Goal: Navigation & Orientation: Find specific page/section

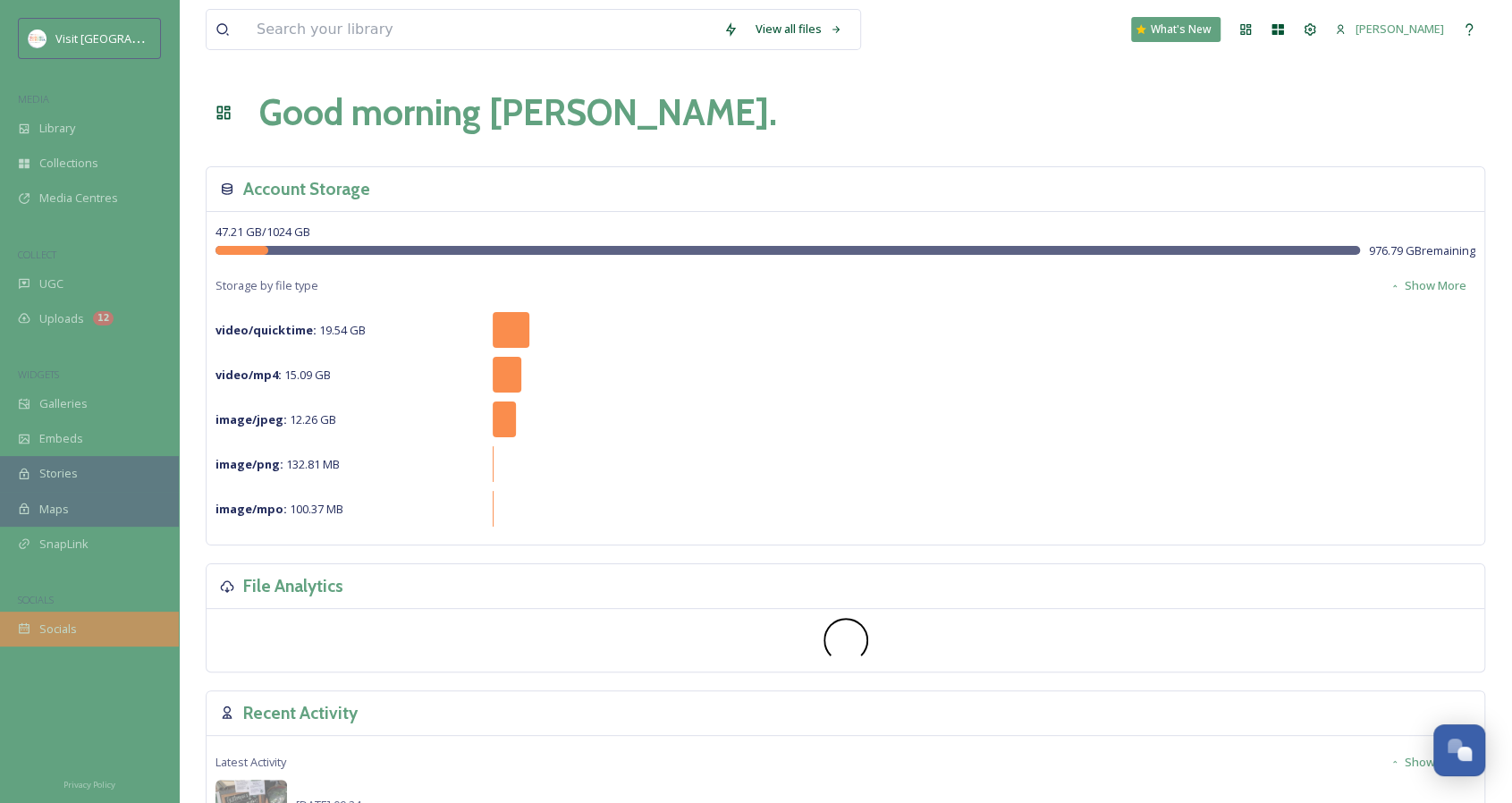
click at [75, 632] on div "Socials" at bounding box center [89, 629] width 179 height 35
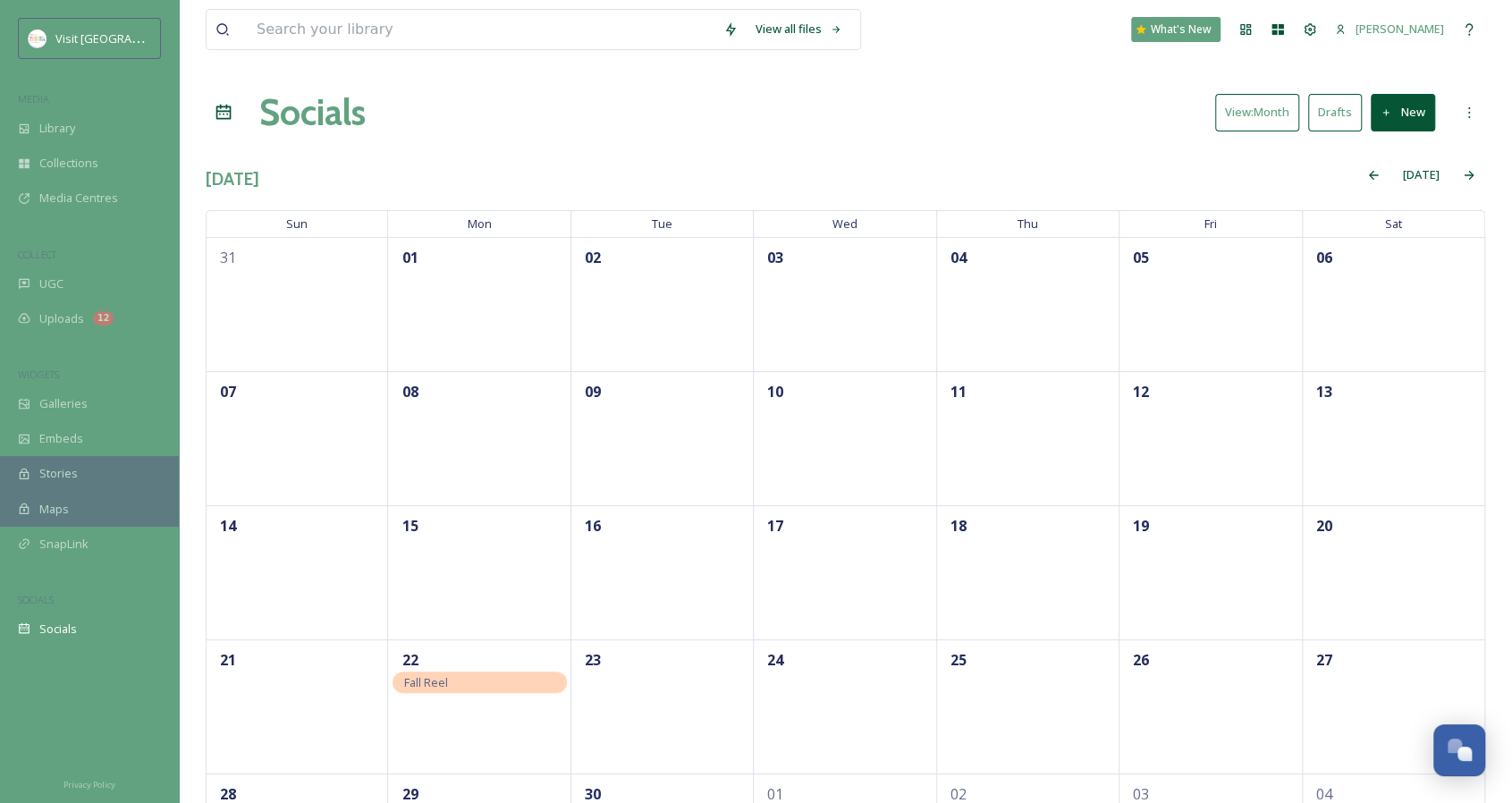
click at [1389, 31] on span "[PERSON_NAME]" at bounding box center [1400, 29] width 88 height 16
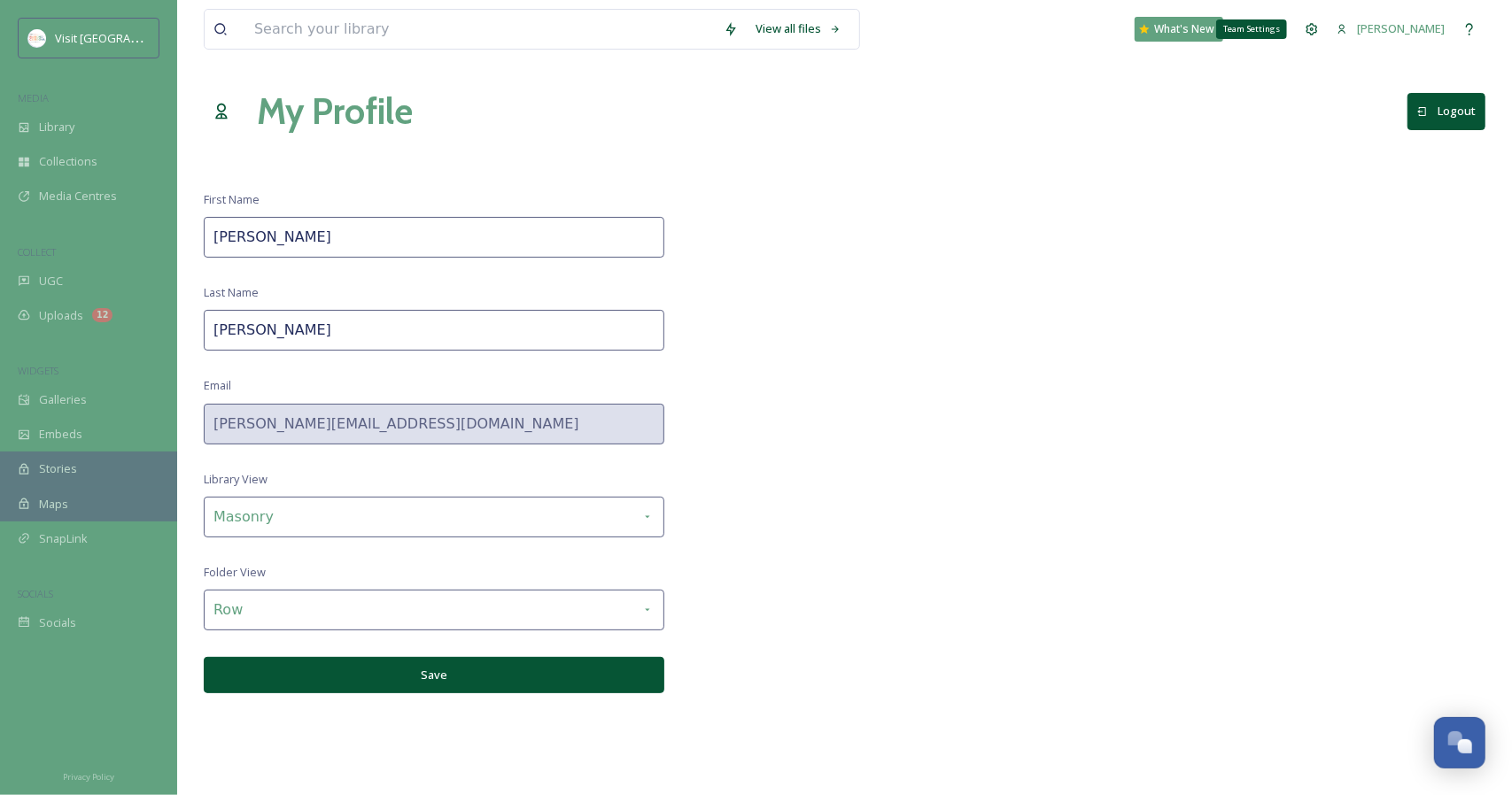
click at [1306, 26] on icon at bounding box center [1312, 29] width 14 height 14
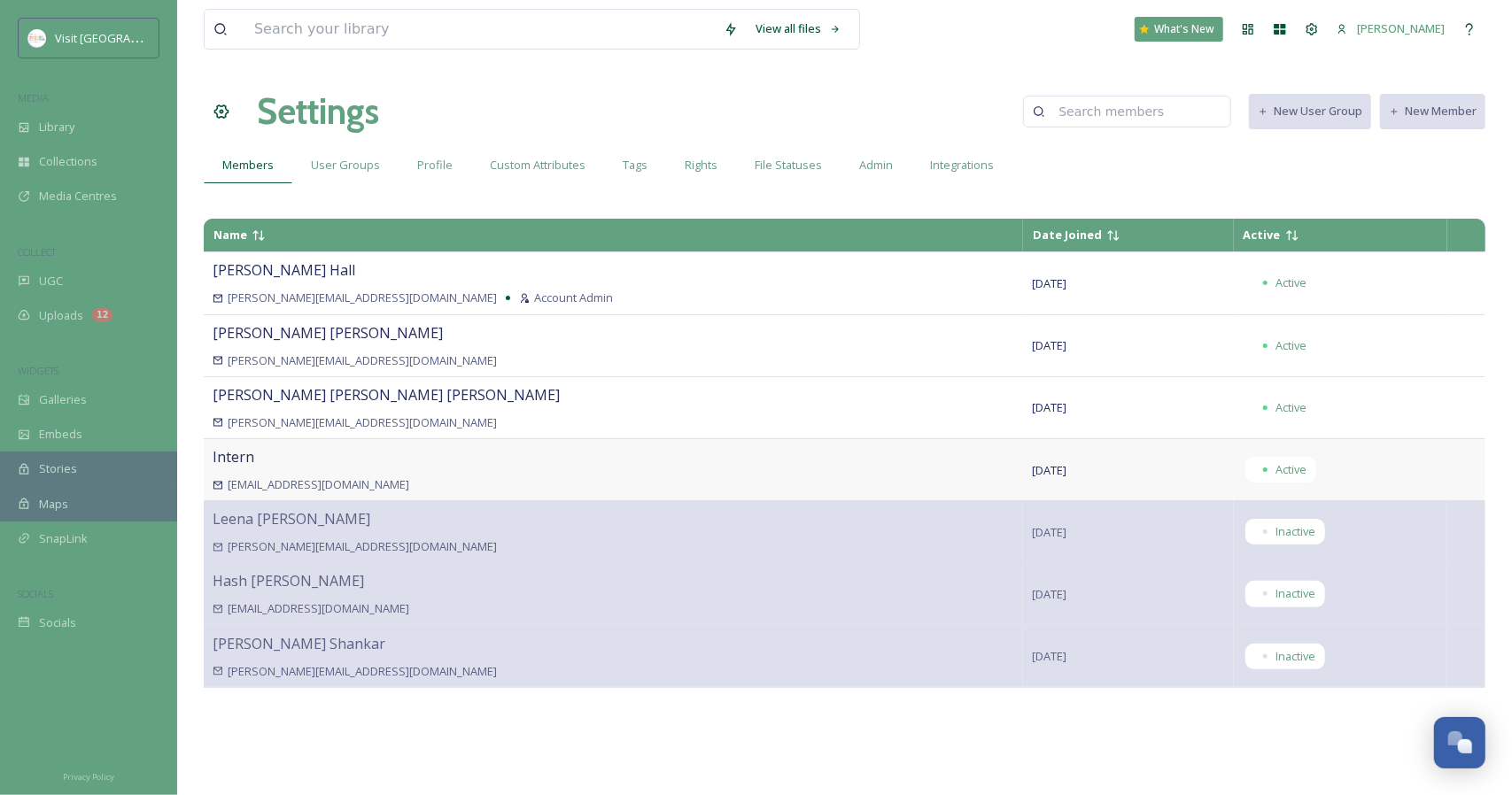
click at [444, 456] on div "Intern [EMAIL_ADDRESS][DOMAIN_NAME]" at bounding box center [613, 470] width 802 height 47
click at [389, 167] on div "User Groups" at bounding box center [345, 165] width 106 height 37
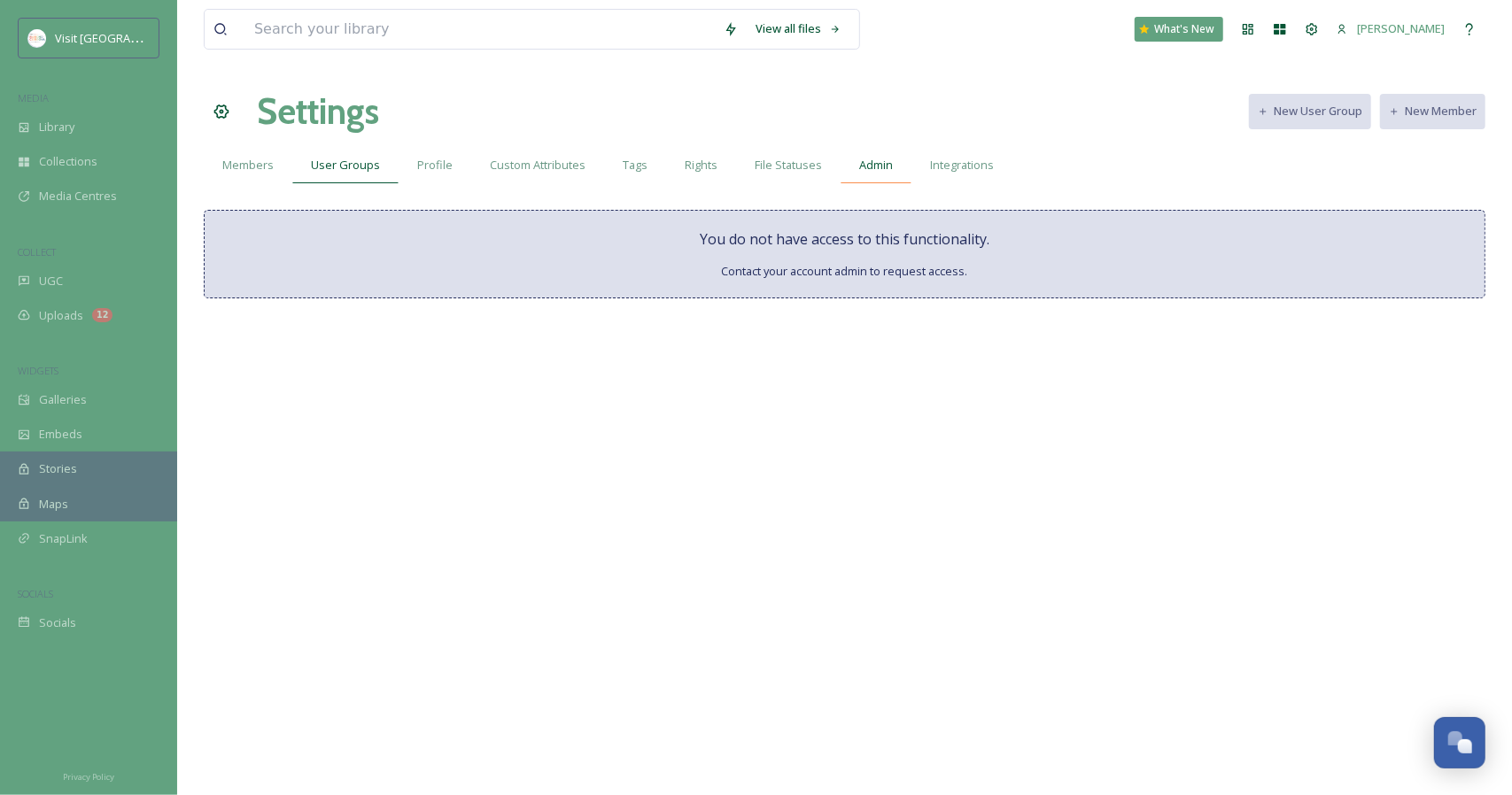
click at [873, 156] on span "Admin" at bounding box center [877, 164] width 34 height 17
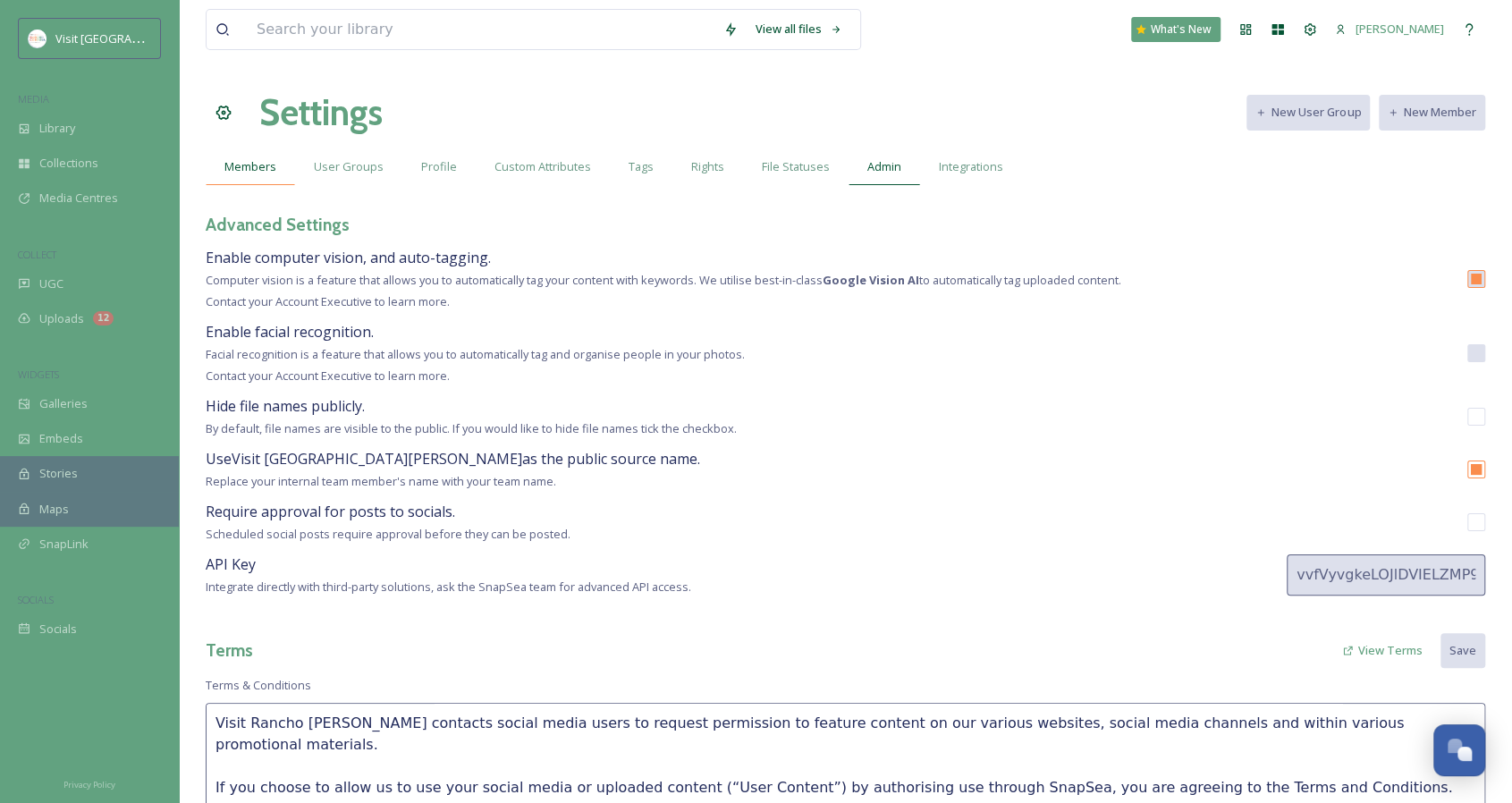
click at [243, 171] on span "Members" at bounding box center [250, 166] width 51 height 17
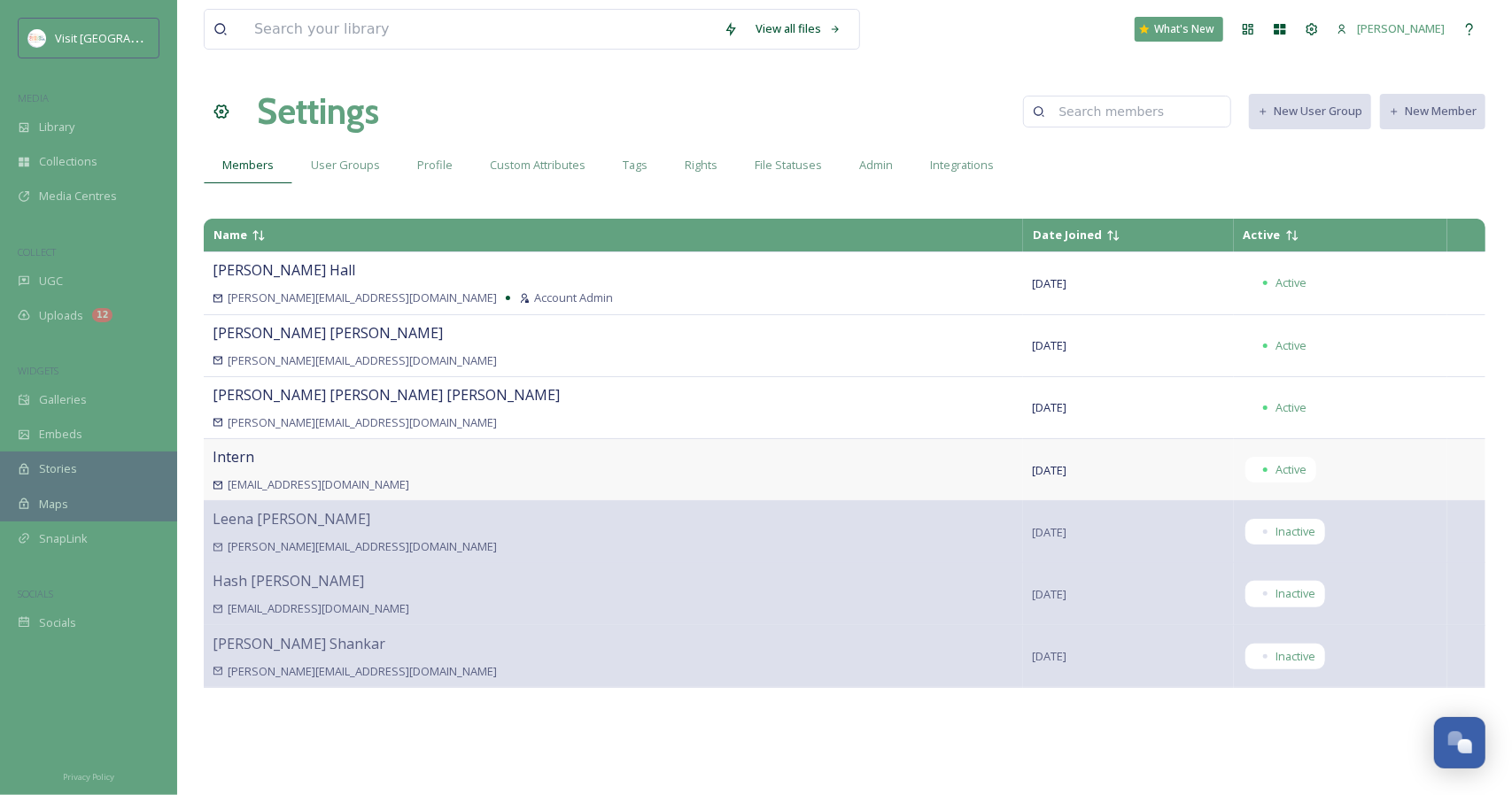
click at [366, 468] on div "Intern [EMAIL_ADDRESS][DOMAIN_NAME]" at bounding box center [613, 470] width 802 height 47
click at [55, 623] on span "Socials" at bounding box center [58, 623] width 38 height 17
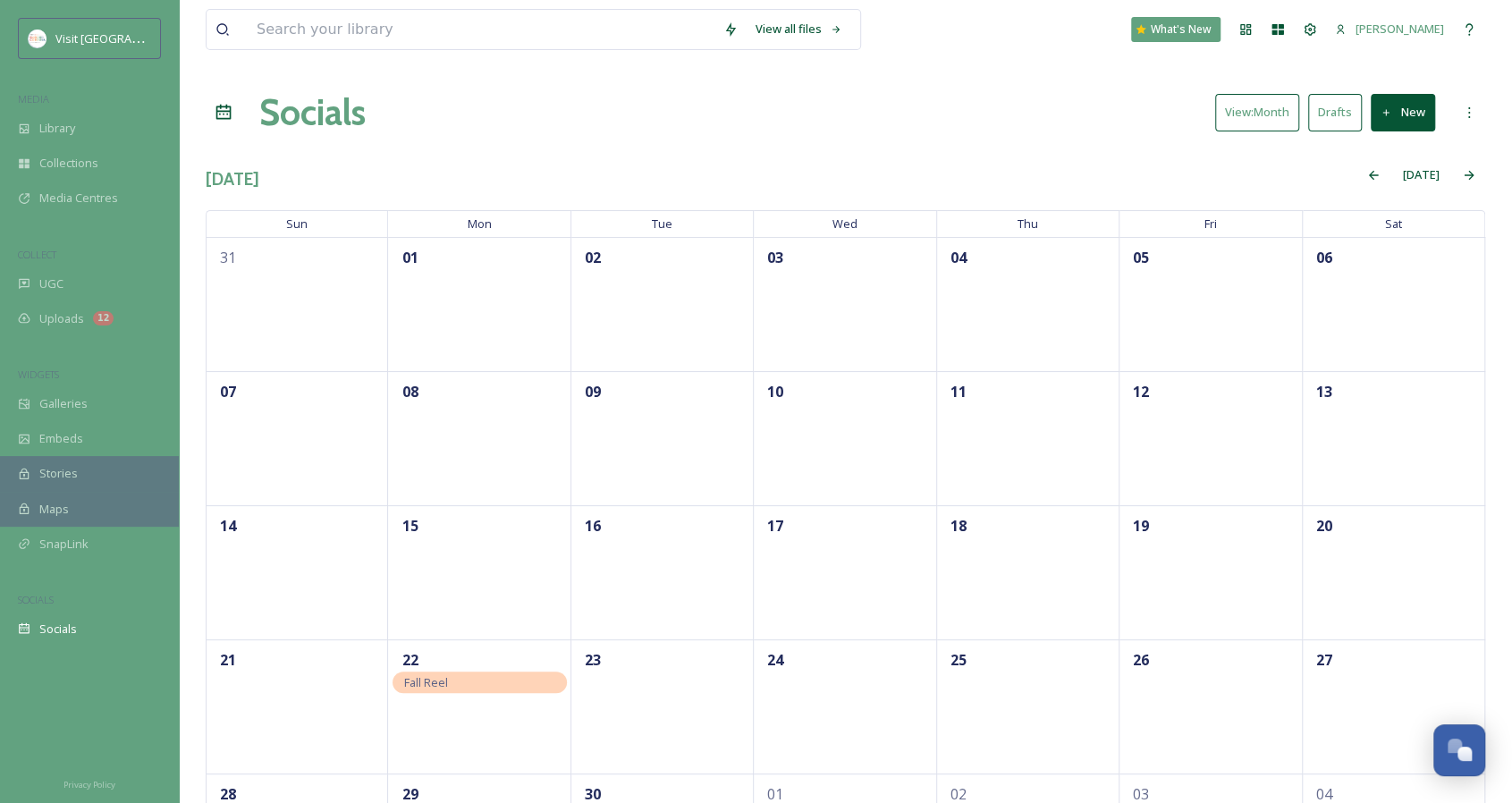
scroll to position [123, 0]
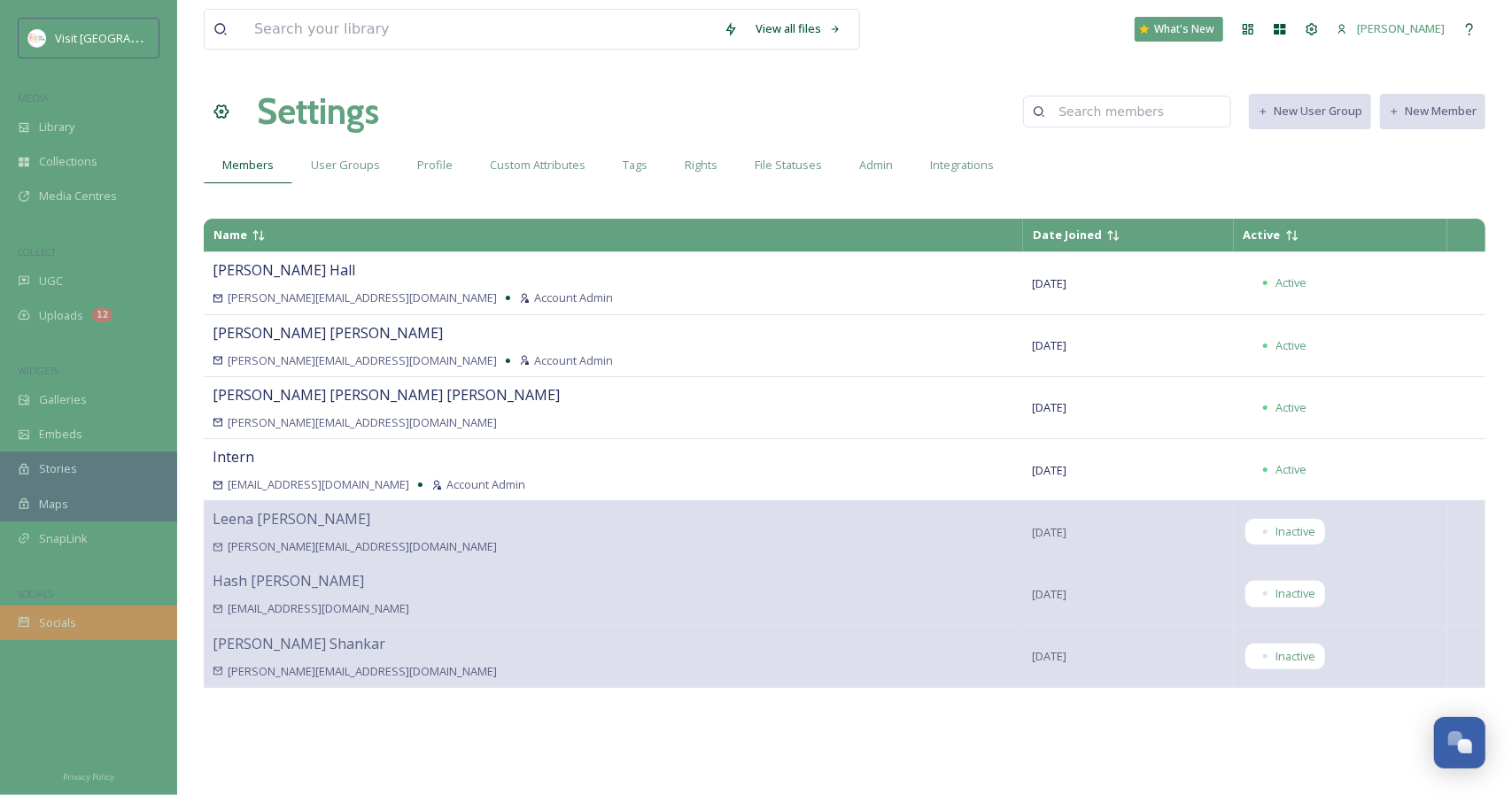
click at [67, 627] on span "Socials" at bounding box center [58, 623] width 38 height 17
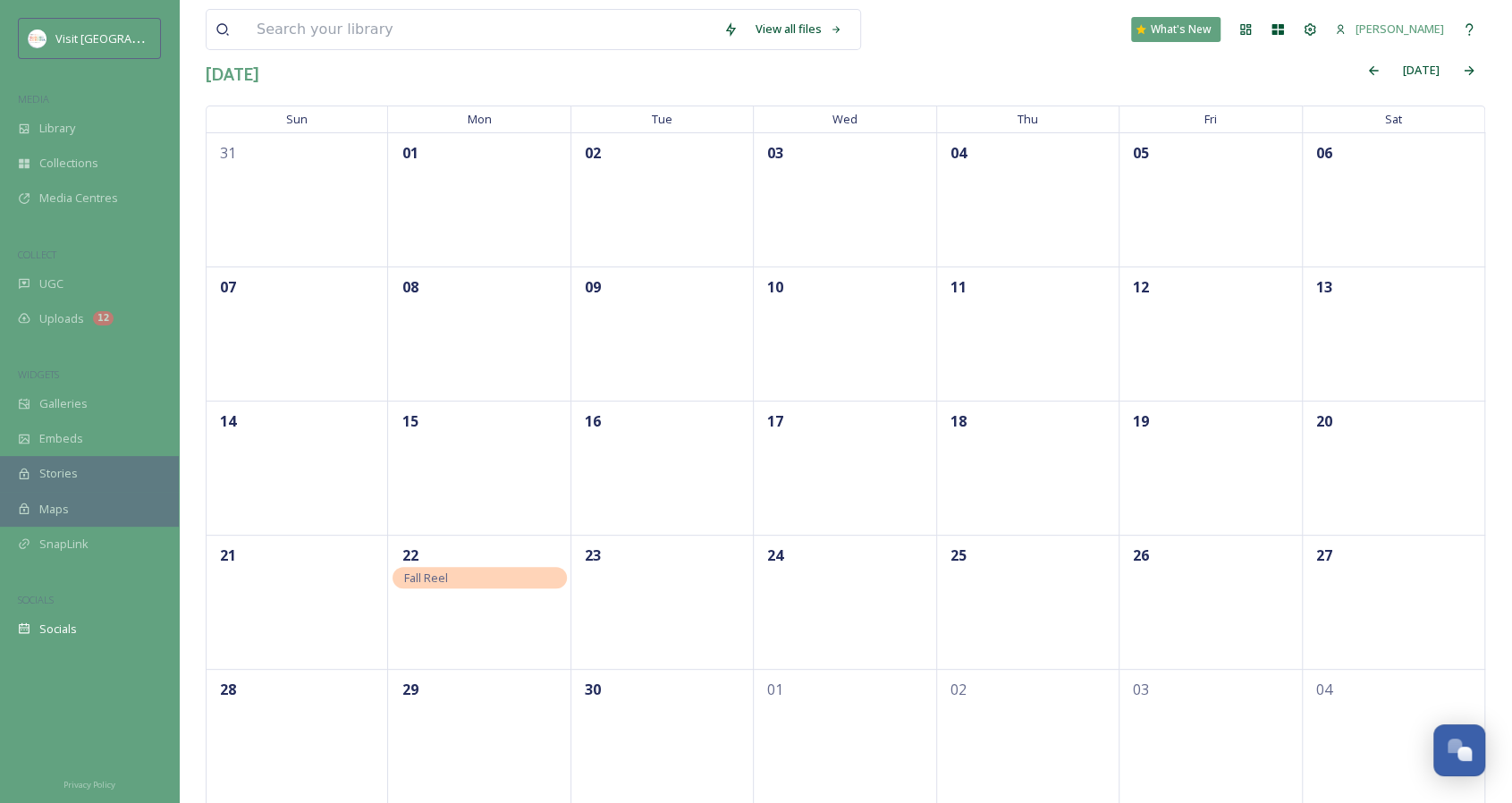
scroll to position [106, 0]
